Goal: Entertainment & Leisure: Consume media (video, audio)

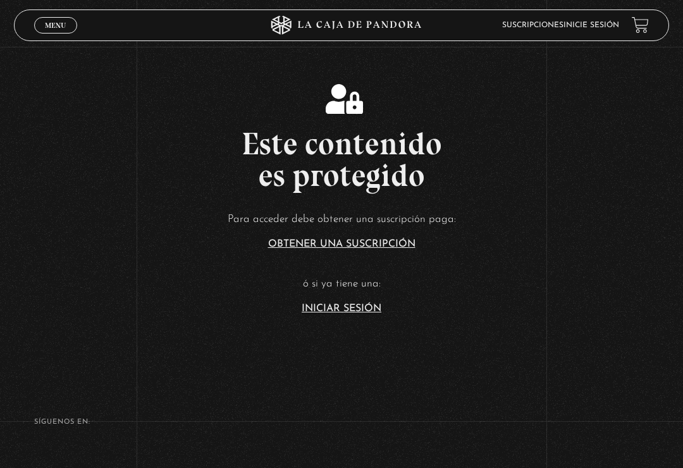
click at [330, 313] on link "Iniciar Sesión" at bounding box center [341, 308] width 80 height 10
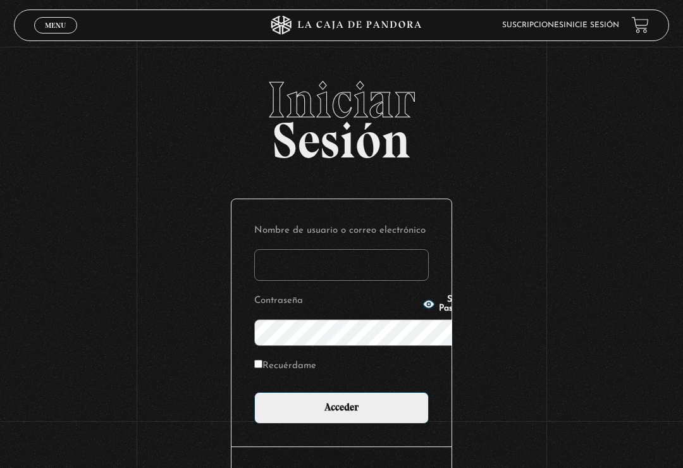
type input "[EMAIL_ADDRESS][DOMAIN_NAME]"
click at [341, 392] on input "Acceder" at bounding box center [341, 408] width 174 height 32
click at [355, 392] on input "Acceder" at bounding box center [341, 408] width 174 height 32
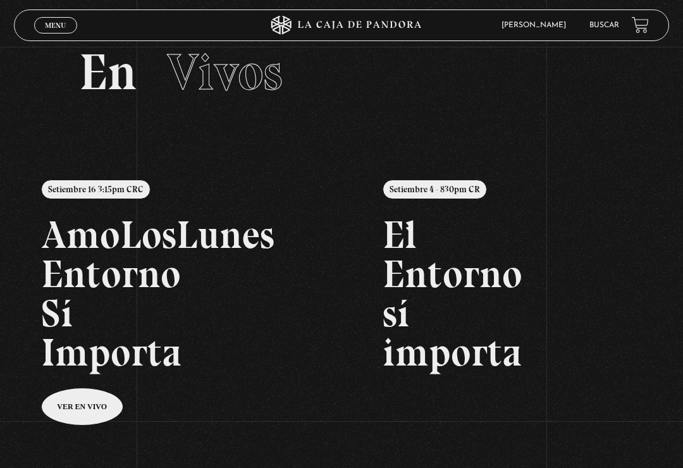
scroll to position [38, 0]
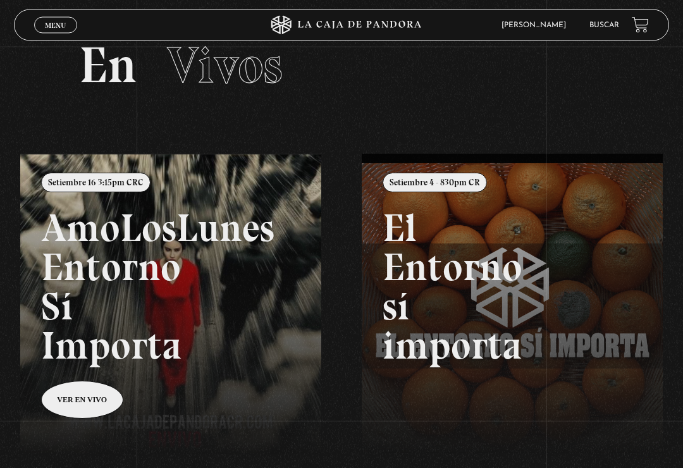
click at [67, 24] on link "Menu Cerrar" at bounding box center [55, 25] width 43 height 16
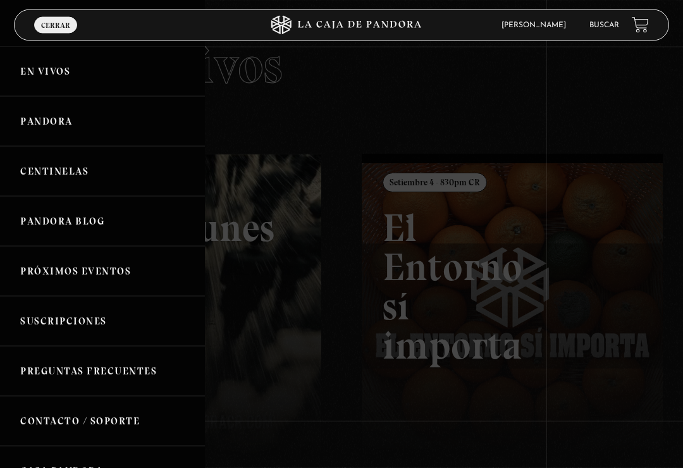
scroll to position [39, 0]
click at [113, 119] on link "Pandora" at bounding box center [102, 122] width 205 height 50
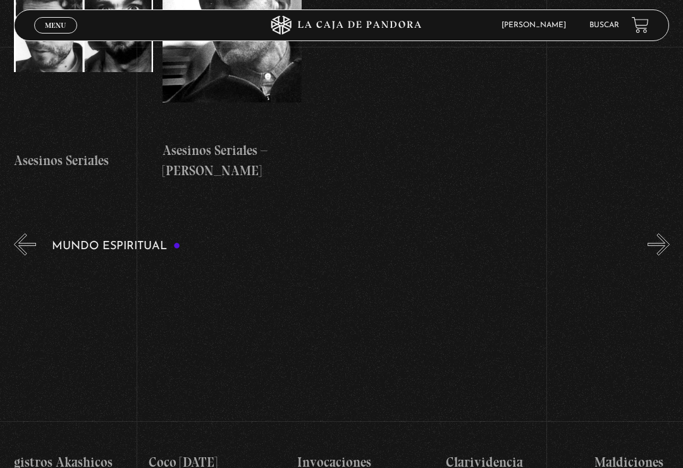
scroll to position [0, 1503]
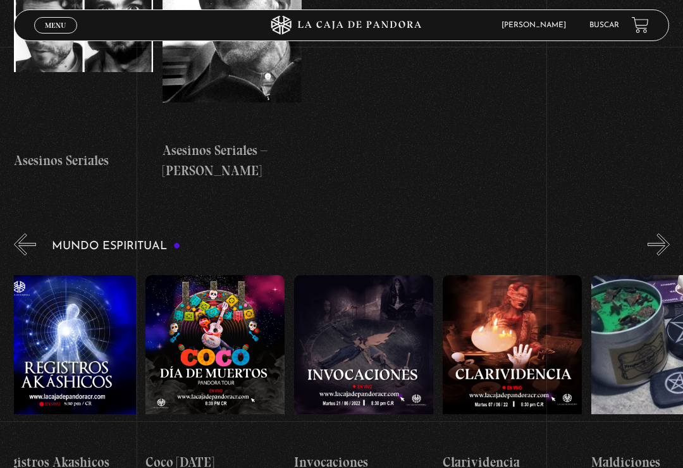
click at [380, 275] on figure at bounding box center [363, 360] width 139 height 171
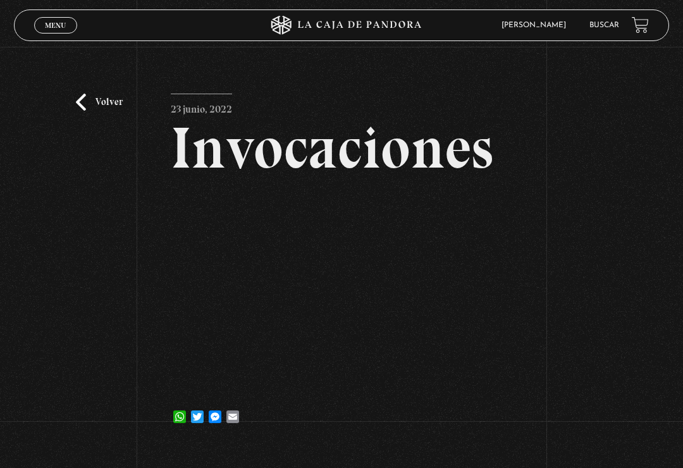
scroll to position [1, 0]
